Goal: Navigation & Orientation: Find specific page/section

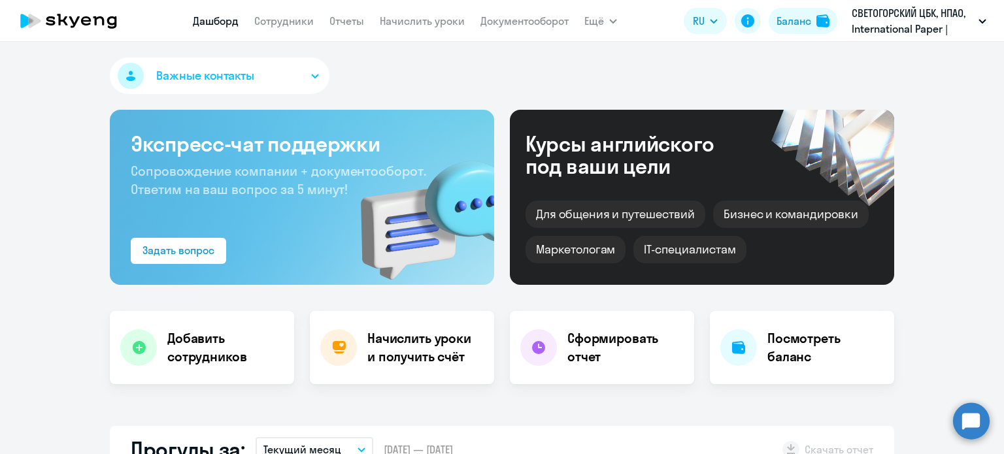
select select "30"
click at [811, 22] on div "Баланс" at bounding box center [794, 21] width 35 height 16
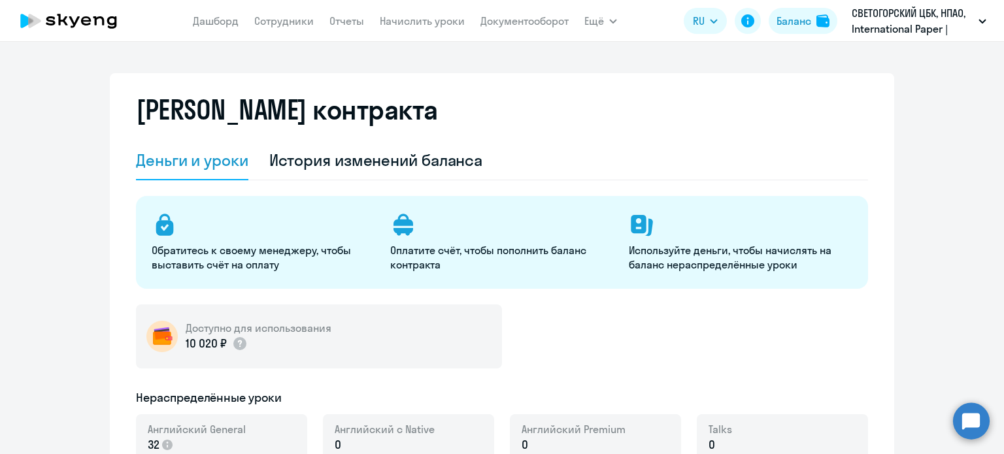
select select "english_adult_not_native_speaker"
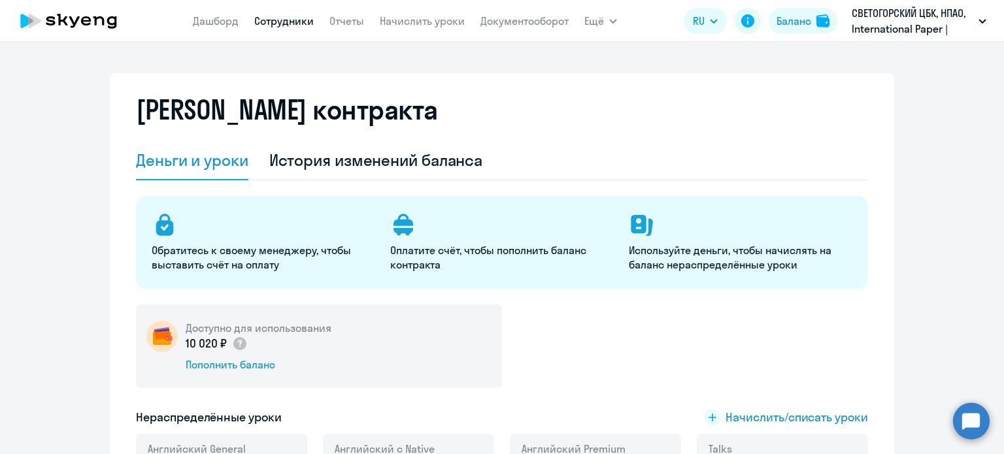
click at [275, 21] on link "Сотрудники" at bounding box center [284, 20] width 60 height 13
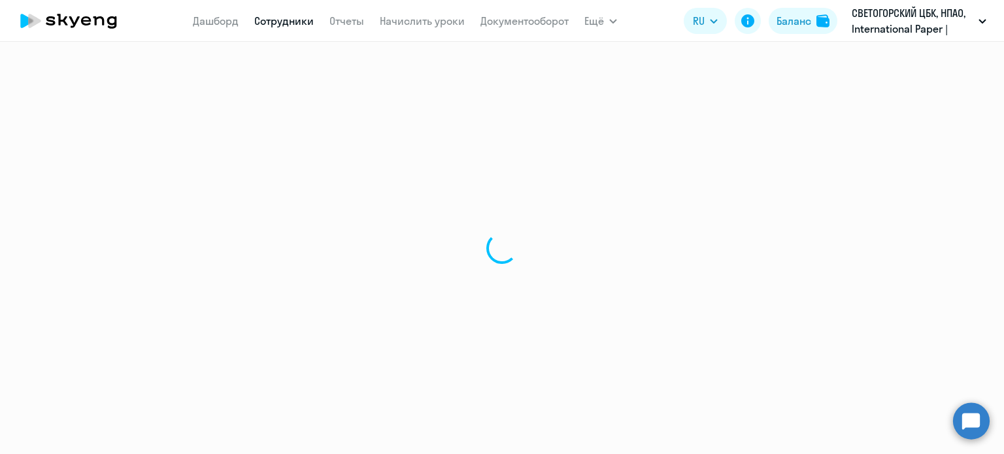
select select "30"
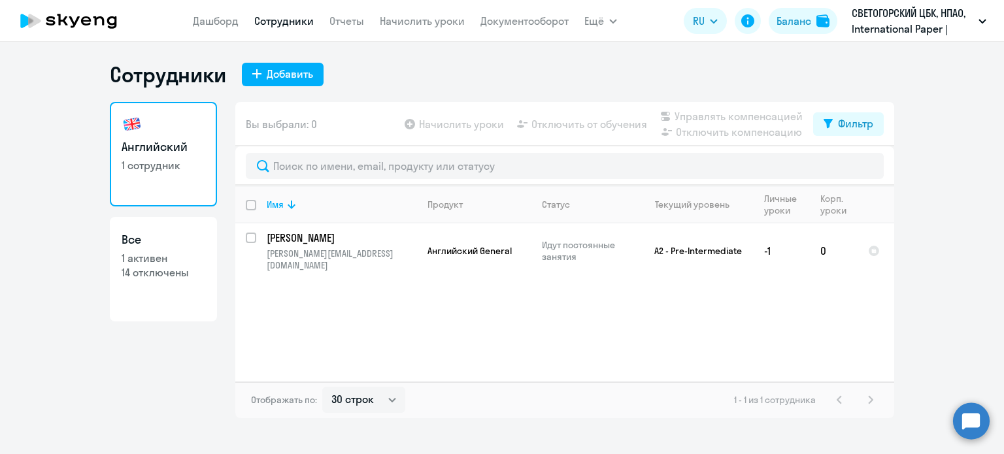
click at [152, 273] on p "14 отключены" at bounding box center [164, 272] width 84 height 14
select select "30"
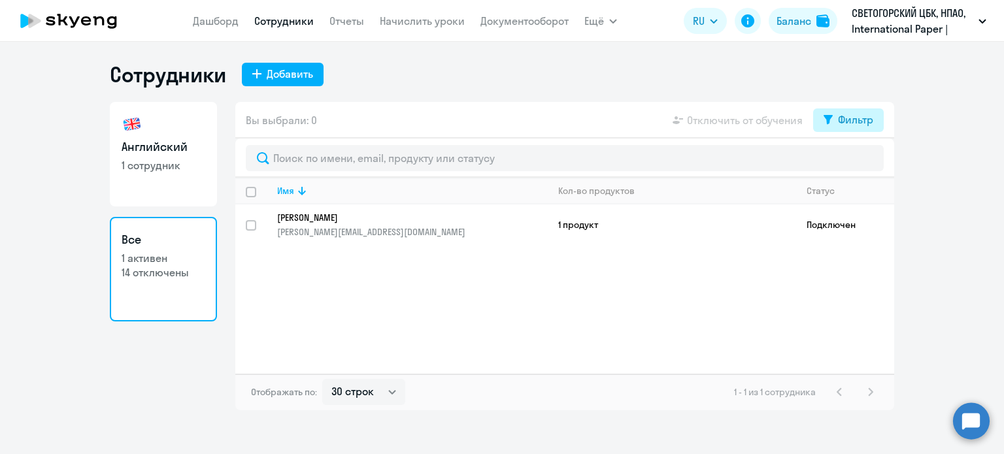
click at [855, 123] on div "Фильтр" at bounding box center [855, 120] width 35 height 16
click at [866, 165] on span at bounding box center [862, 162] width 22 height 13
click at [851, 163] on input "checkbox" at bounding box center [851, 162] width 1 height 1
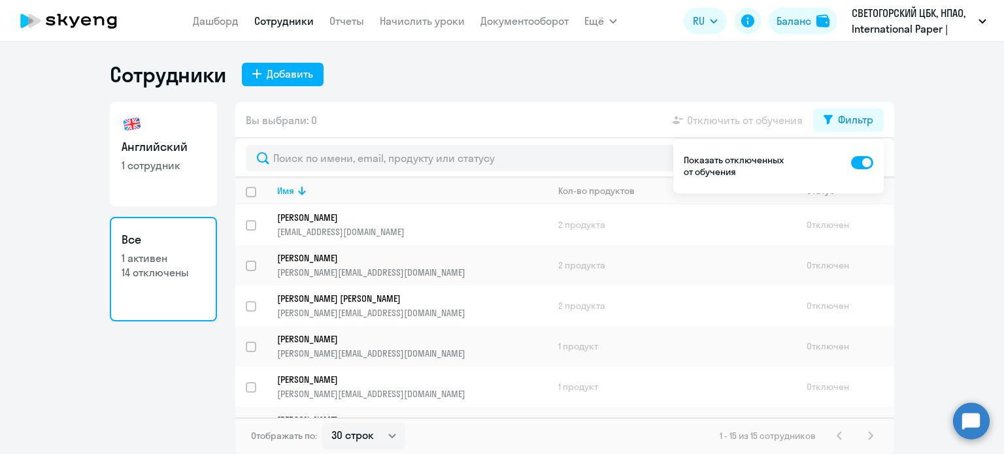
click at [866, 166] on span at bounding box center [862, 162] width 22 height 13
click at [851, 163] on input "checkbox" at bounding box center [851, 162] width 1 height 1
checkbox input "false"
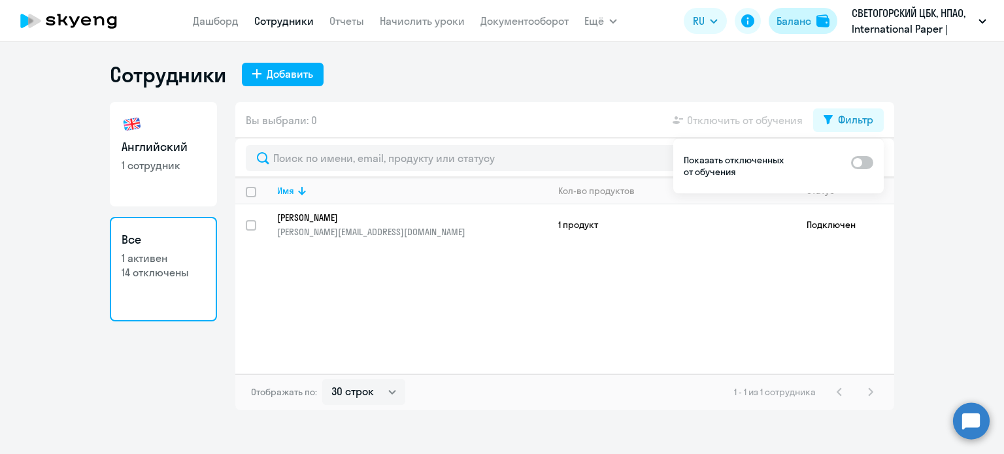
click at [822, 14] on img at bounding box center [823, 20] width 13 height 13
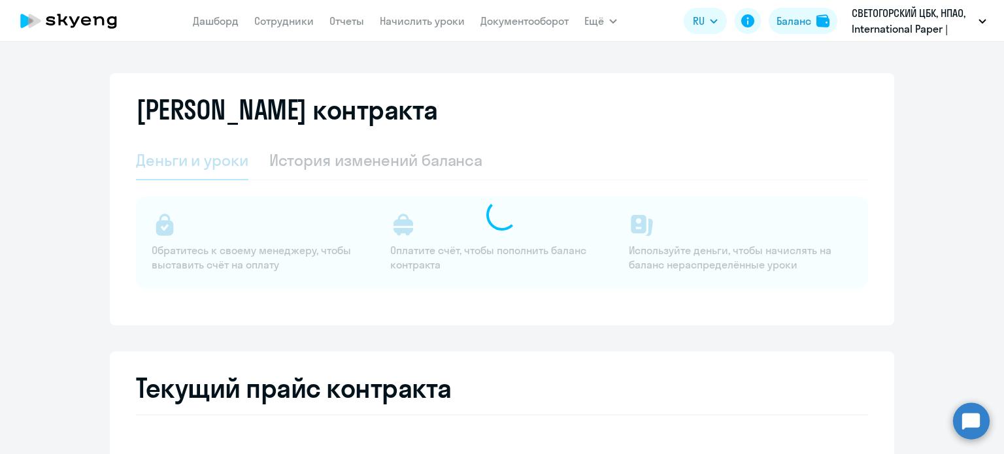
select select "english_adult_not_native_speaker"
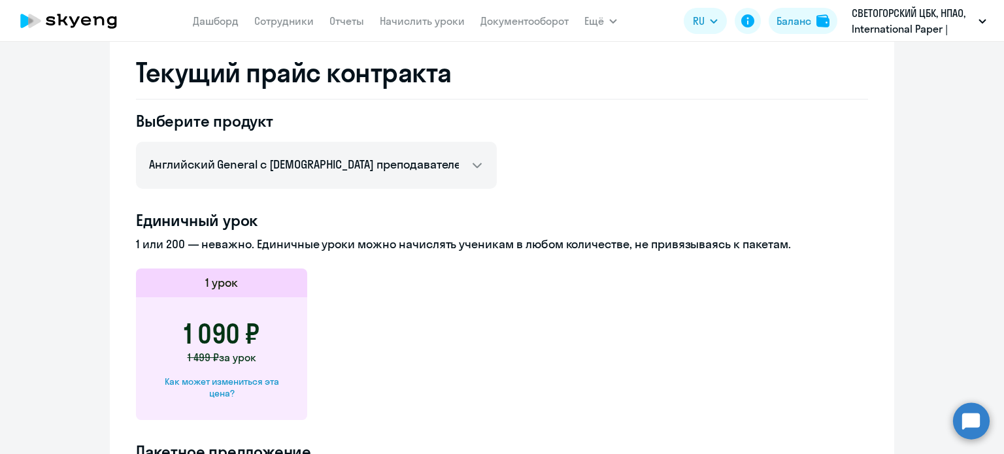
scroll to position [523, 0]
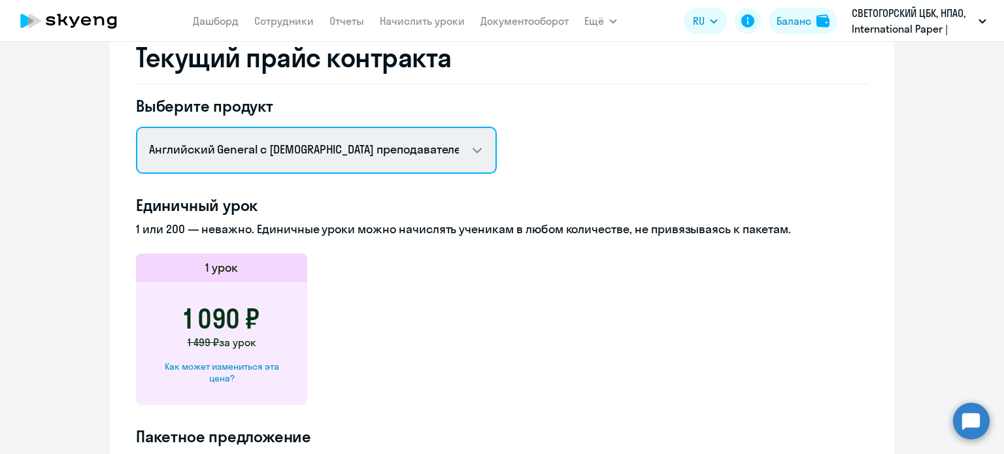
click at [465, 148] on select "Английский General с [DEMOGRAPHIC_DATA] преподавателем Английский General с [DE…" at bounding box center [316, 150] width 361 height 47
click at [465, 141] on select "Английский General с [DEMOGRAPHIC_DATA] преподавателем Английский General с [DE…" at bounding box center [316, 150] width 361 height 47
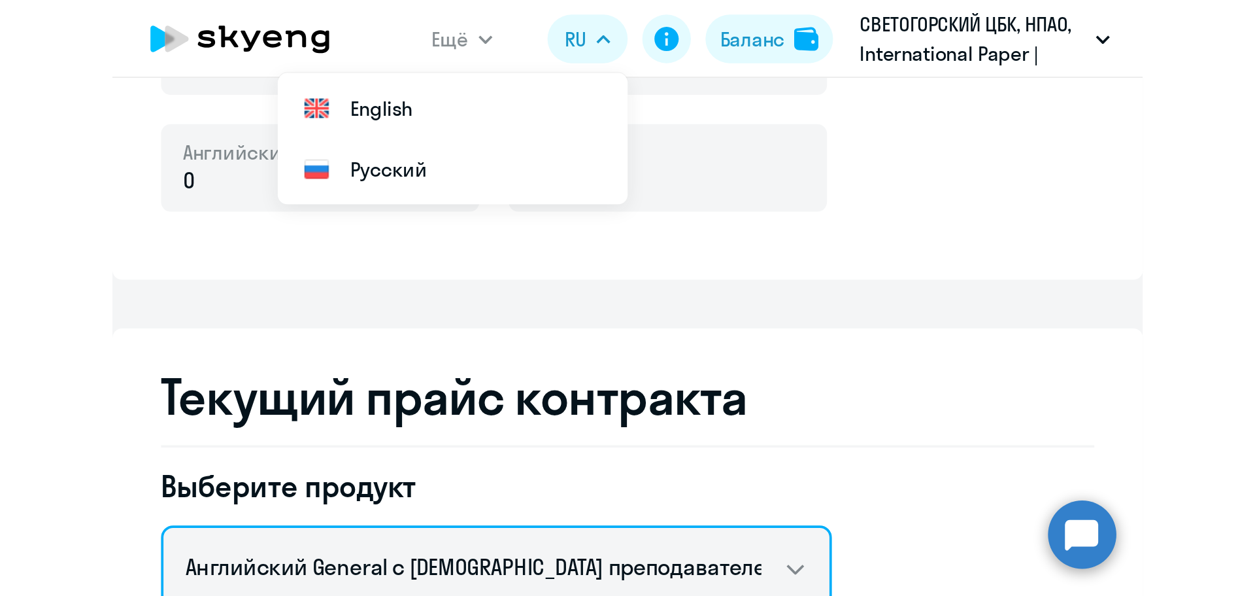
scroll to position [430, 0]
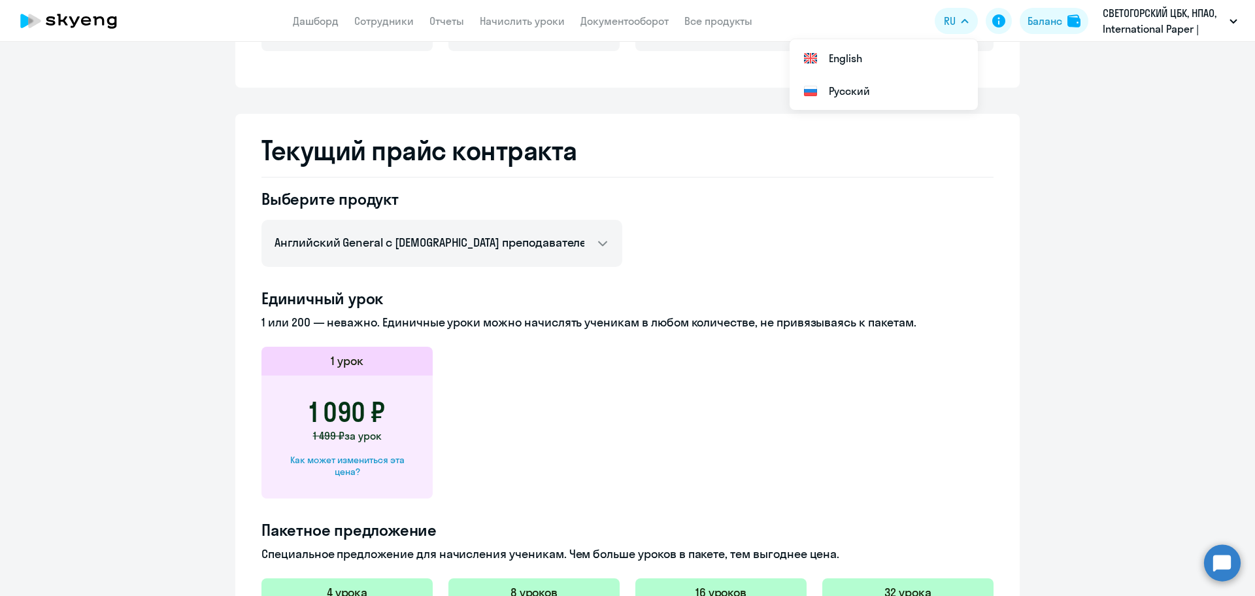
click at [1004, 172] on ng-component "[PERSON_NAME] контракта [PERSON_NAME] и уроки История изменений баланса Обратит…" at bounding box center [627, 288] width 1255 height 1291
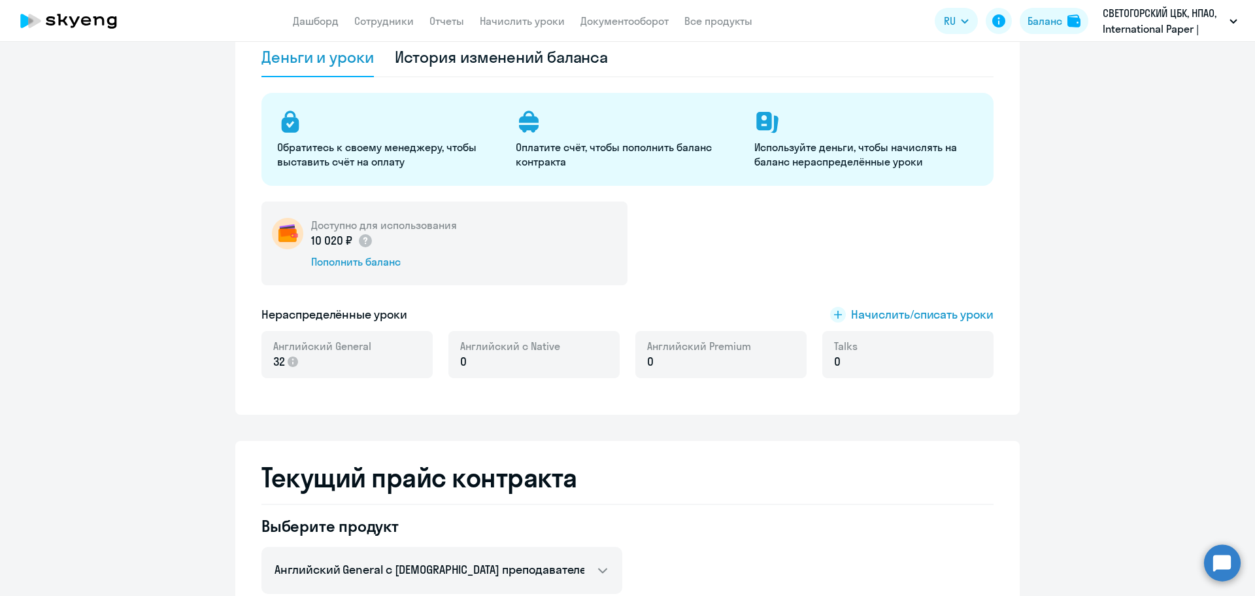
scroll to position [0, 0]
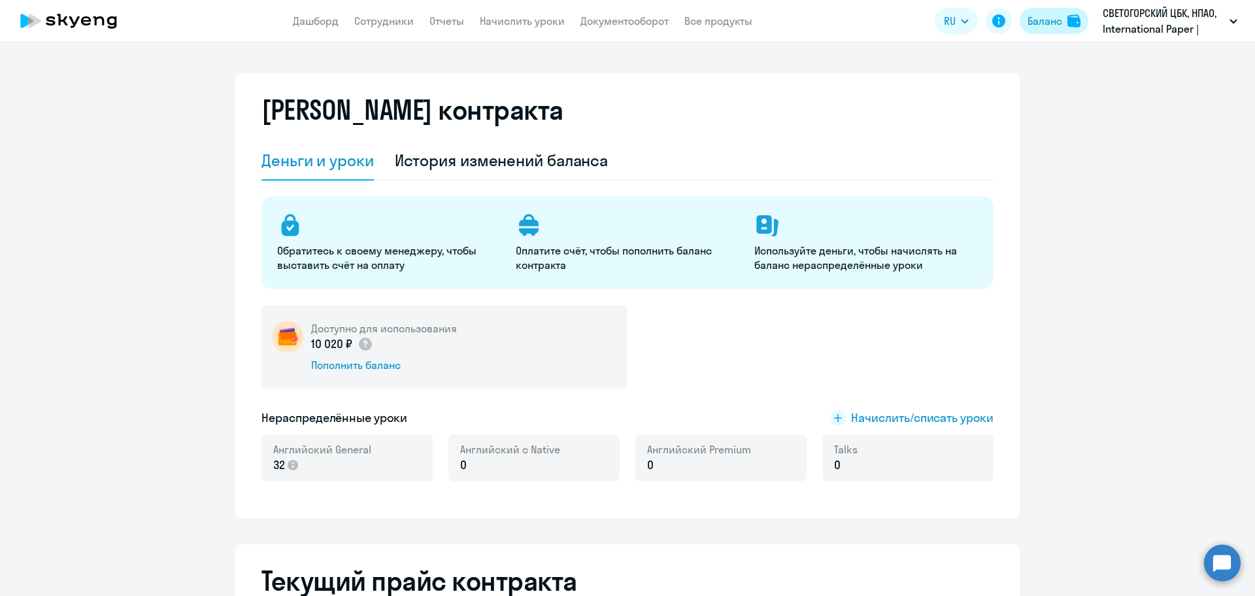
click at [1004, 23] on div "Баланс" at bounding box center [1045, 21] width 35 height 16
click at [651, 20] on link "Документооборот" at bounding box center [625, 20] width 88 height 13
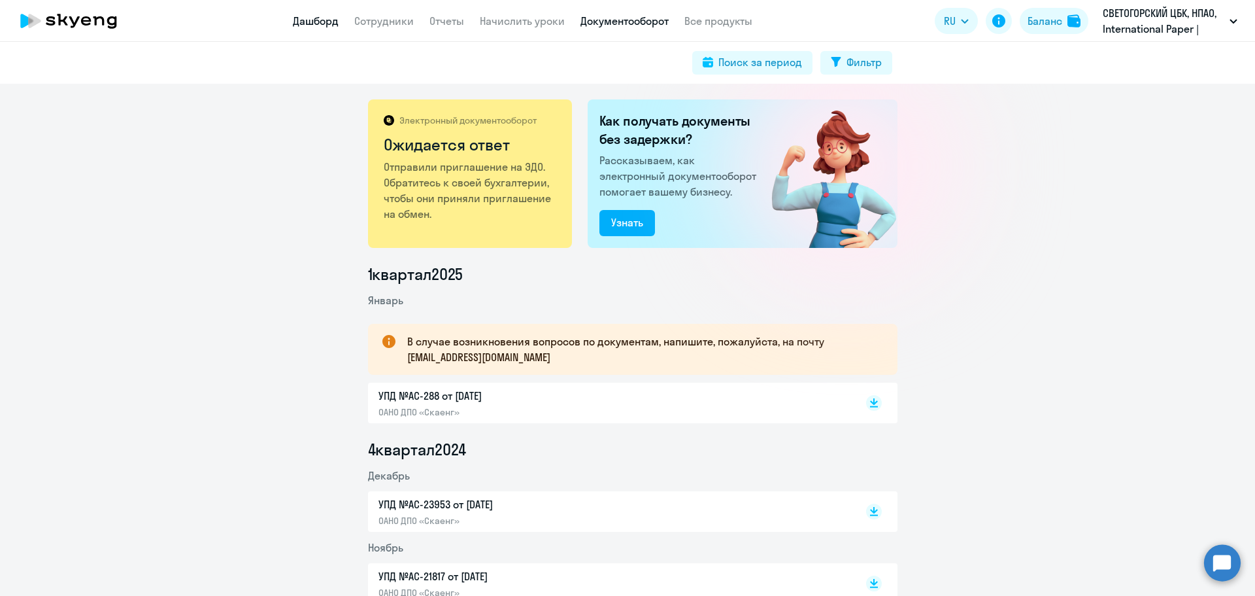
click at [317, 20] on link "Дашборд" at bounding box center [316, 20] width 46 height 13
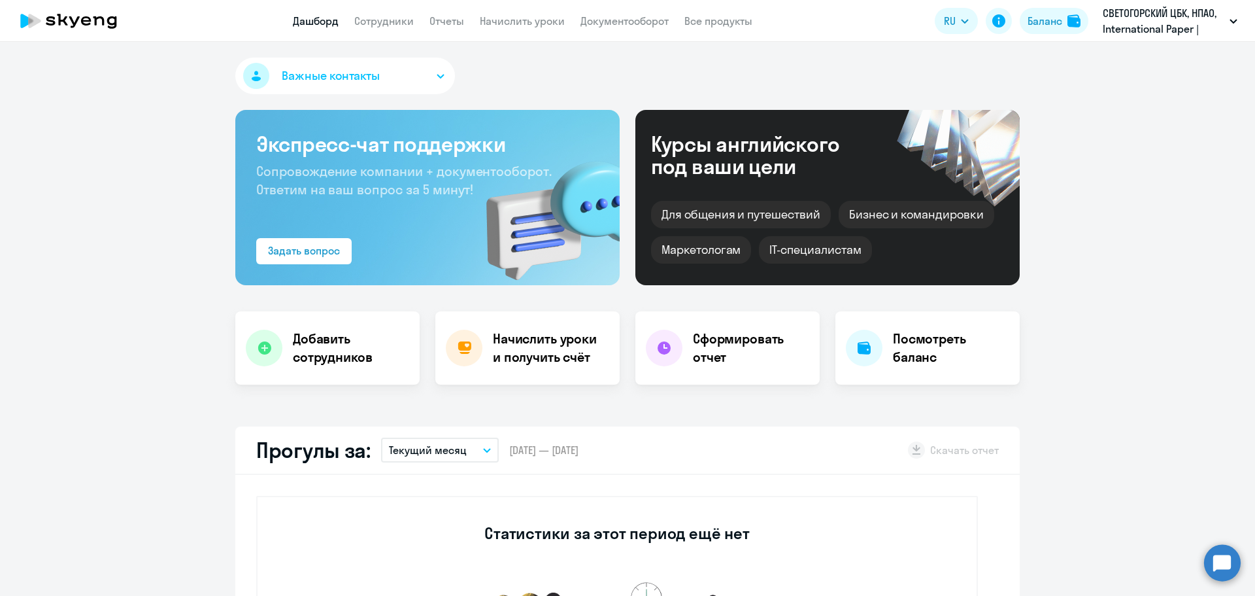
select select "30"
